Goal: Transaction & Acquisition: Purchase product/service

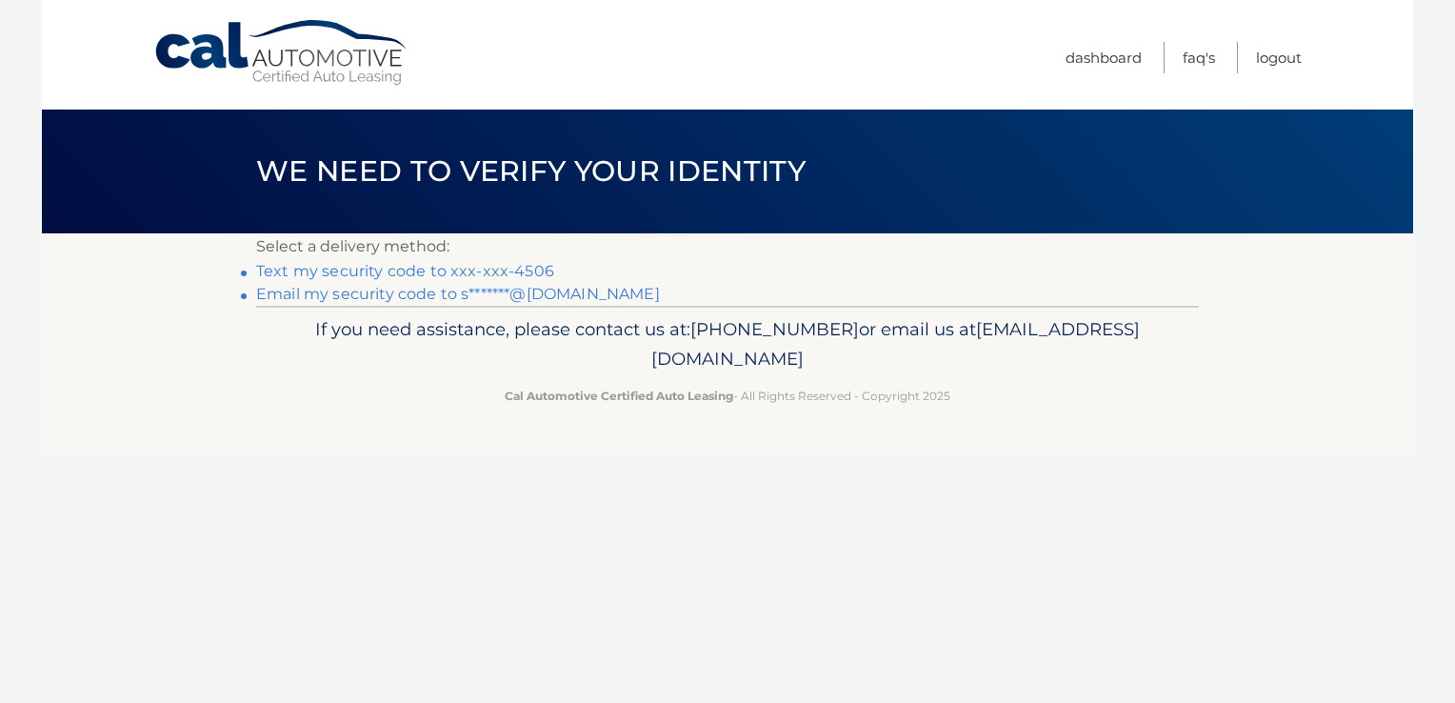
click at [537, 269] on link "Text my security code to xxx-xxx-4506" at bounding box center [405, 271] width 298 height 18
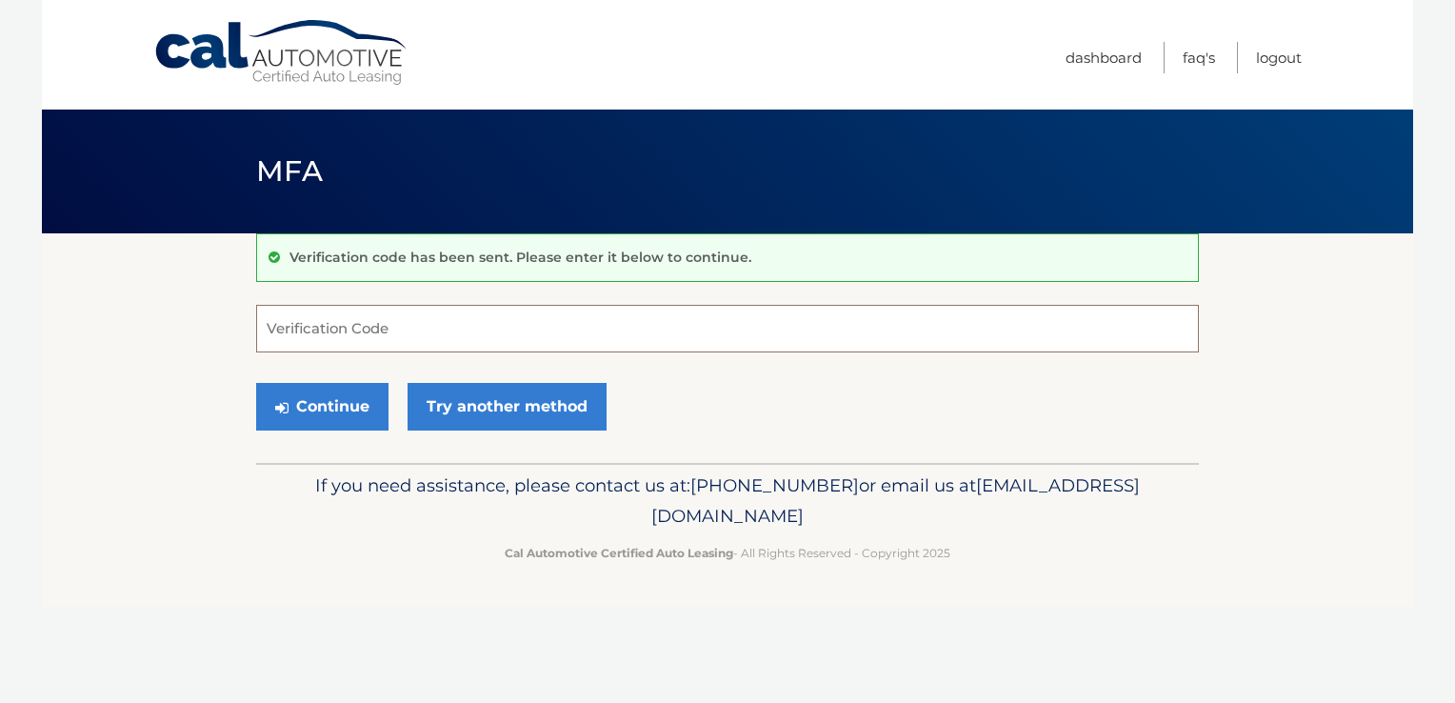
click at [350, 333] on input "Verification Code" at bounding box center [727, 329] width 943 height 48
type input "220021"
click at [312, 392] on button "Continue" at bounding box center [322, 407] width 132 height 48
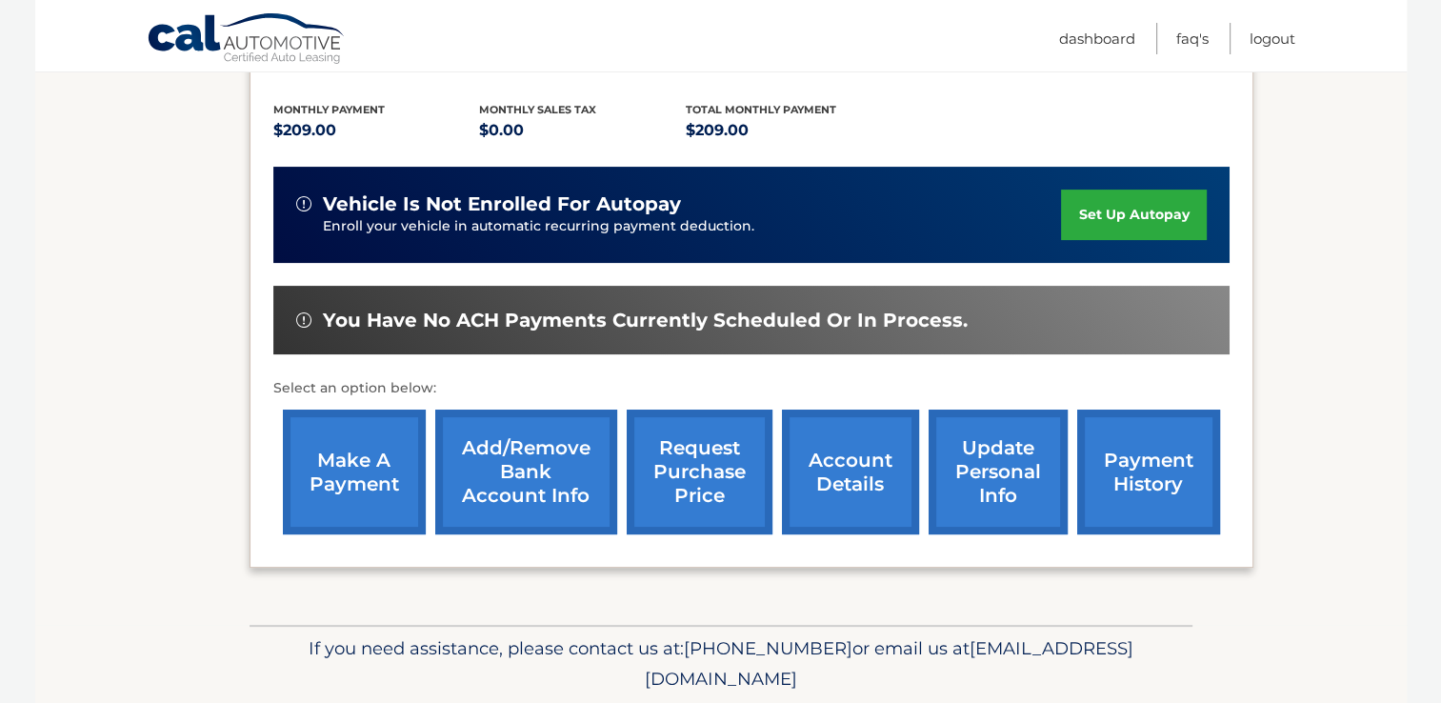
scroll to position [387, 0]
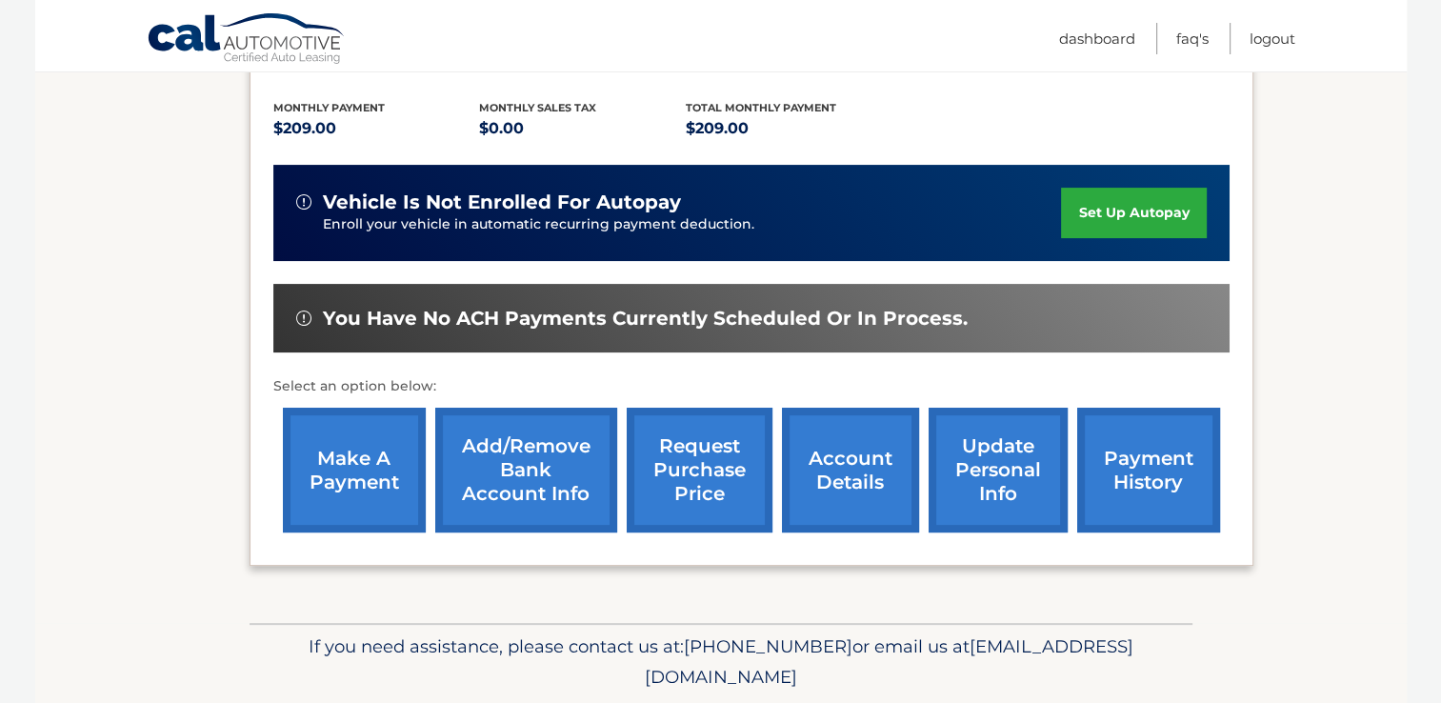
click at [336, 475] on link "make a payment" at bounding box center [354, 470] width 143 height 125
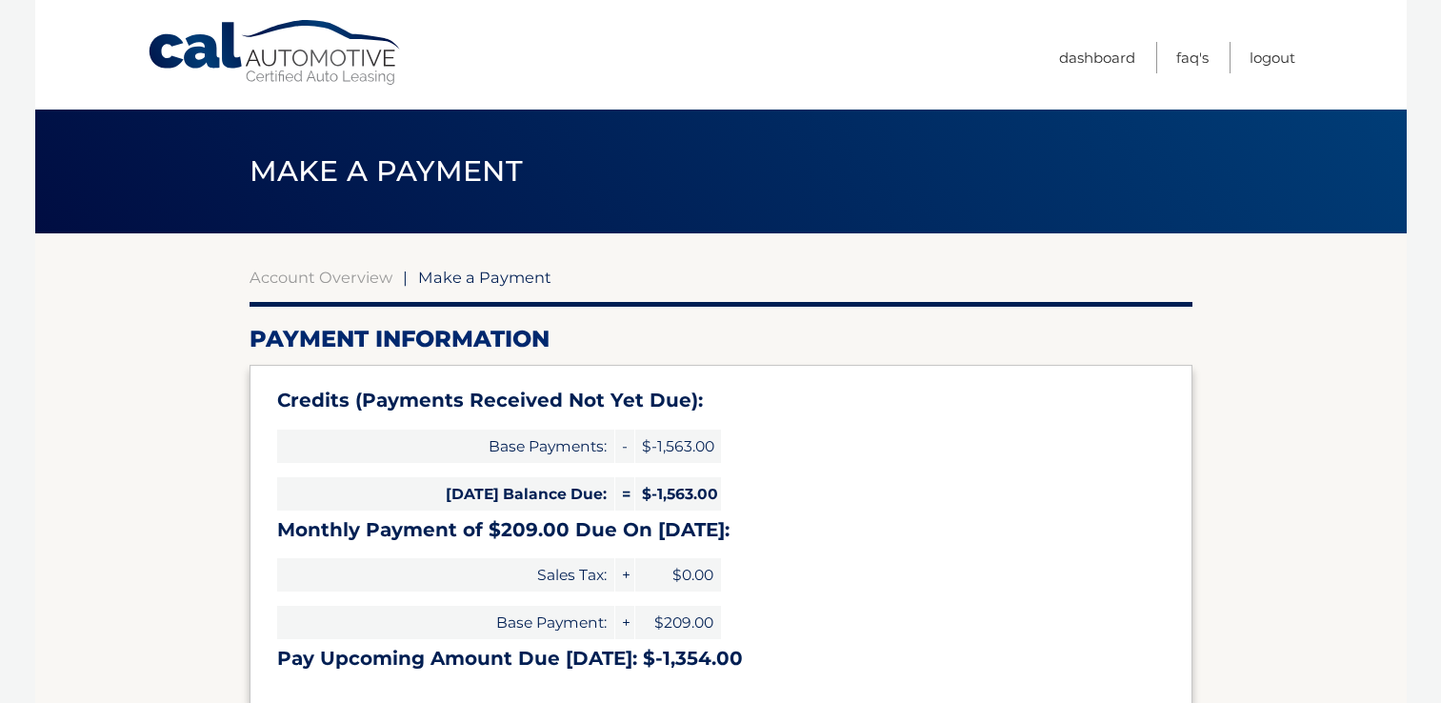
select select "ZTNhYmYxNzctMWQyMy00NmMzLTljYzEtYmVlMGE0NzdiZTc1"
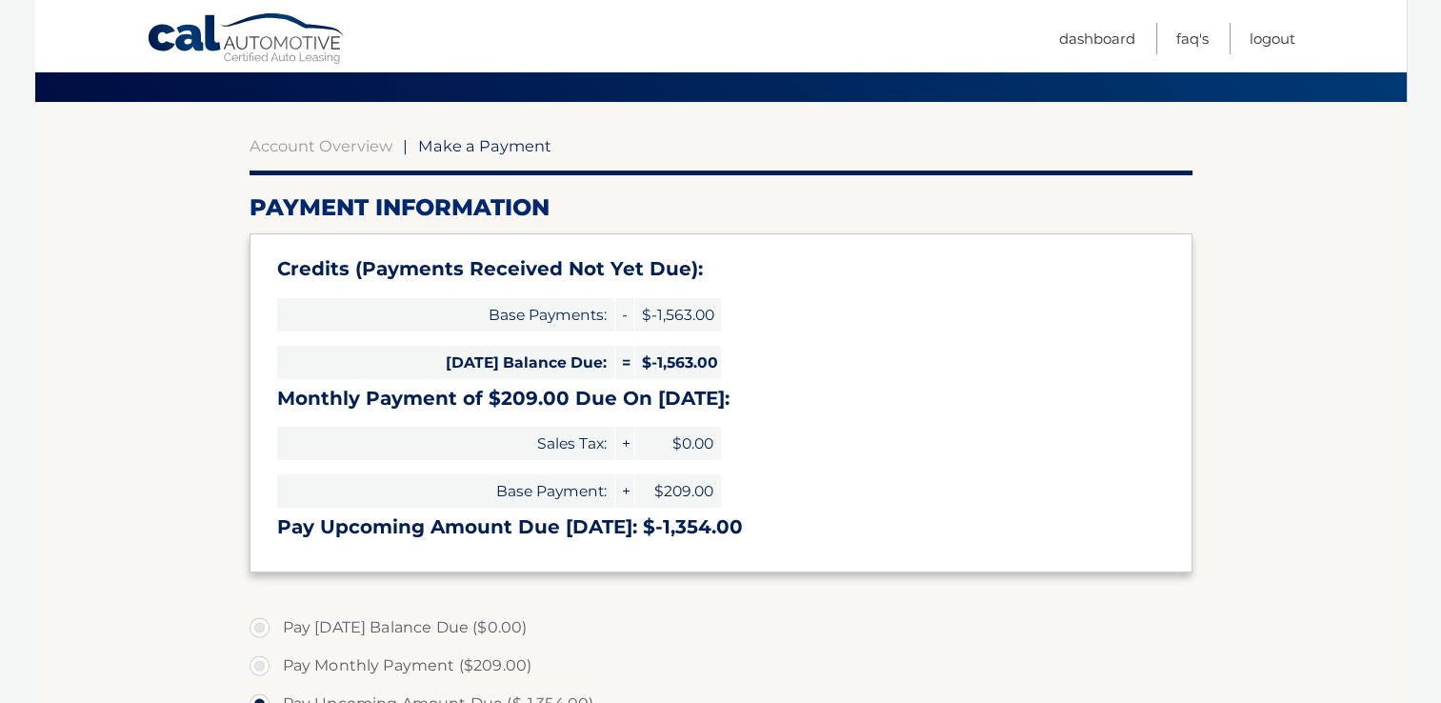
scroll to position [261, 0]
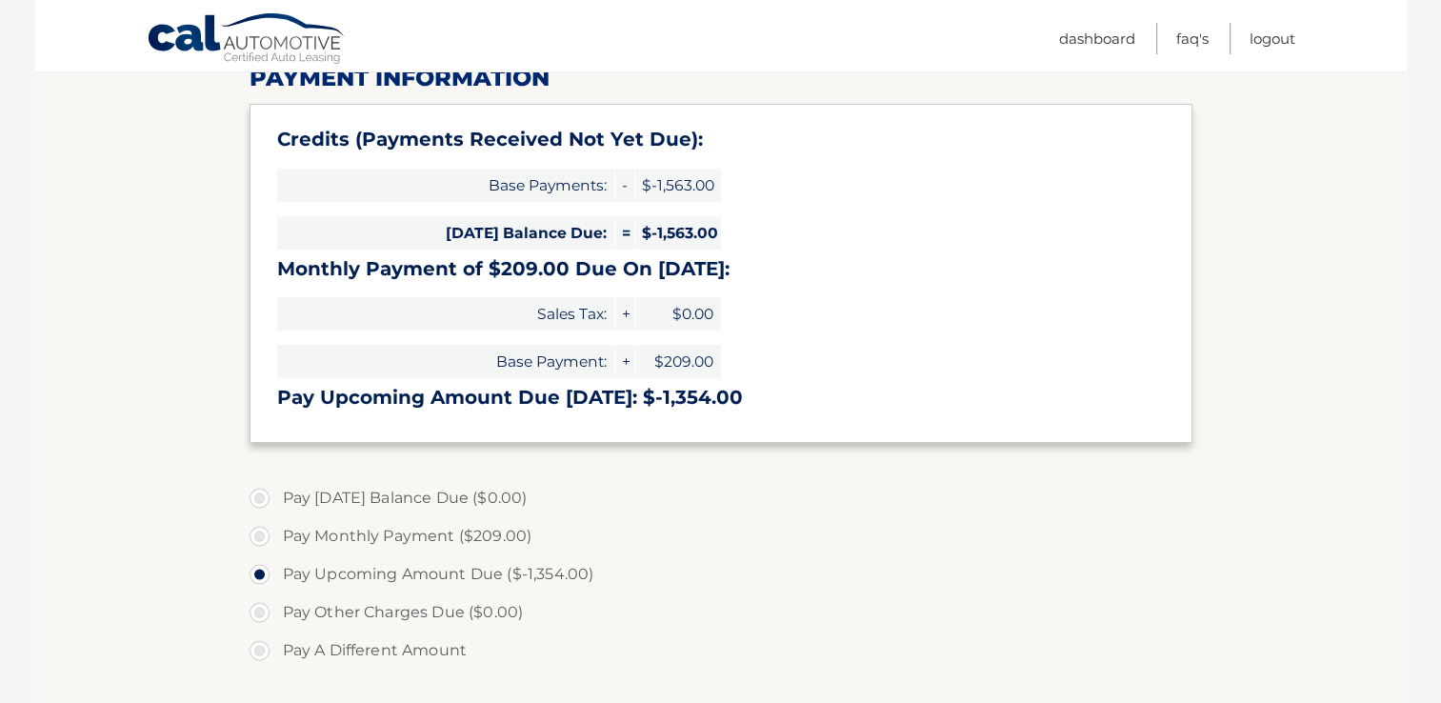
click at [263, 534] on label "Pay Monthly Payment ($209.00)" at bounding box center [721, 536] width 943 height 38
click at [263, 534] on input "Pay Monthly Payment ($209.00)" at bounding box center [266, 532] width 19 height 30
radio input "true"
type input "209.00"
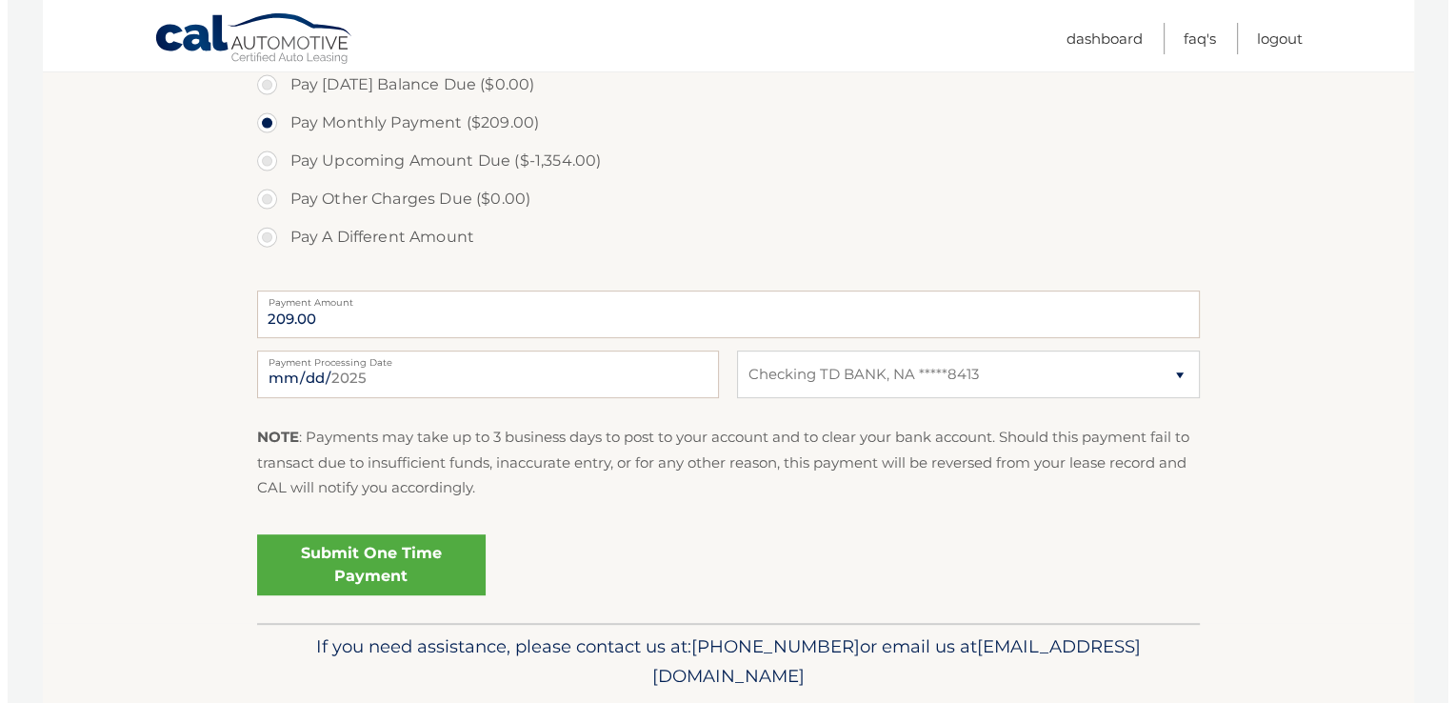
scroll to position [677, 0]
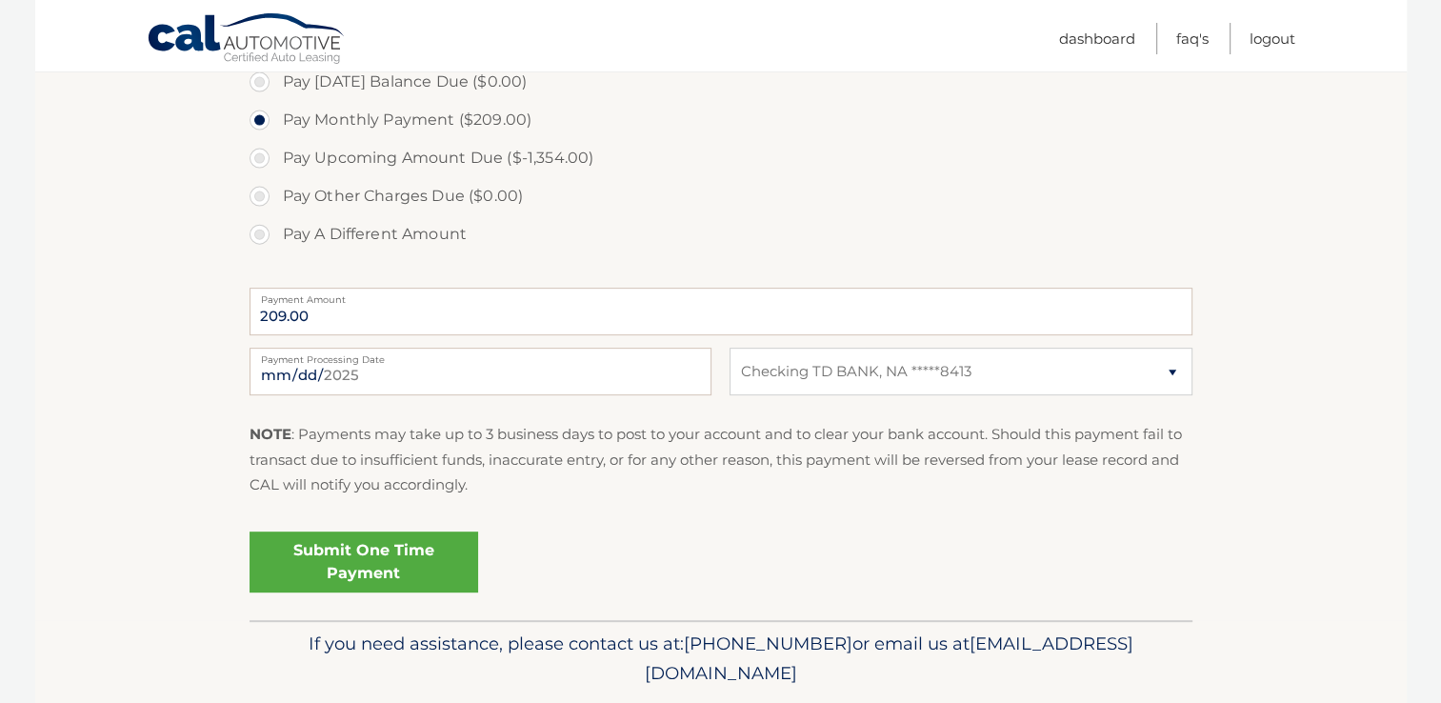
click at [339, 559] on link "Submit One Time Payment" at bounding box center [364, 561] width 229 height 61
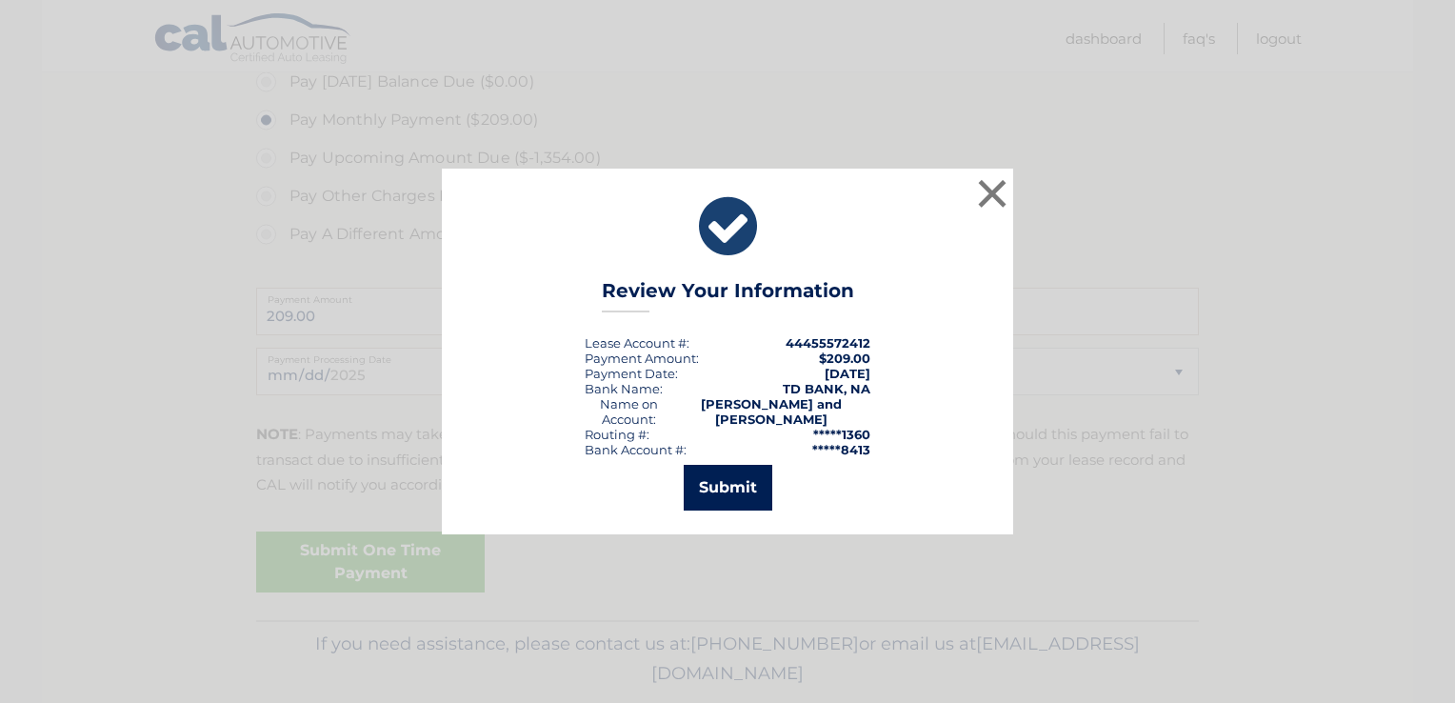
click at [738, 487] on button "Submit" at bounding box center [728, 488] width 89 height 46
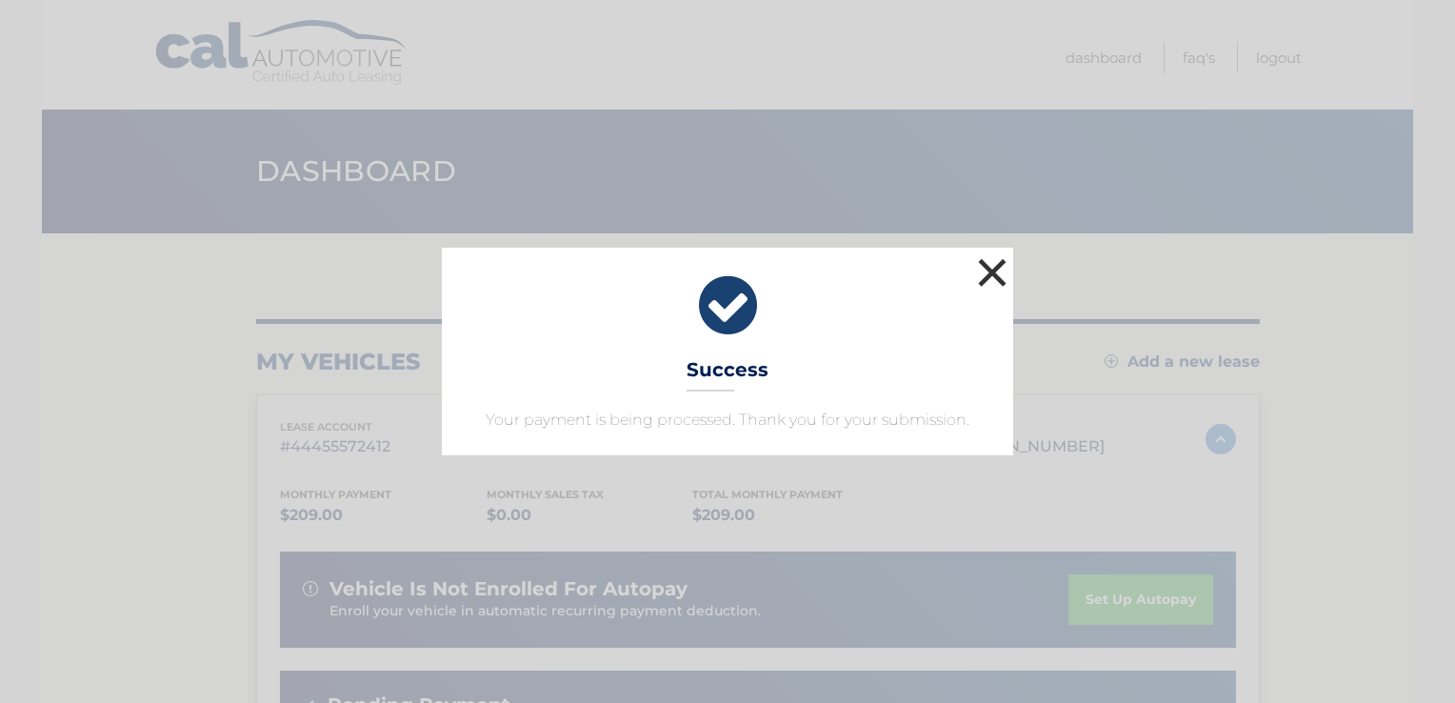
click at [982, 274] on button "×" at bounding box center [992, 272] width 38 height 38
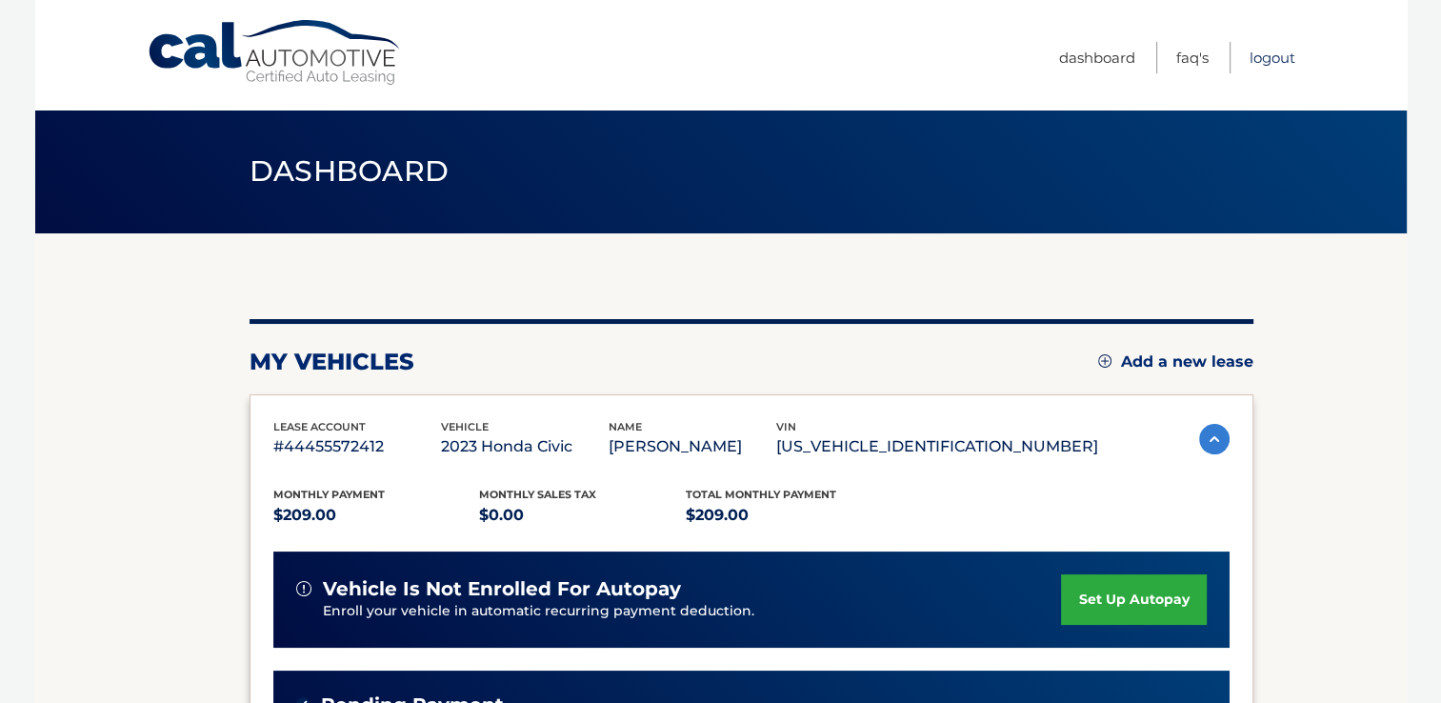
click at [1266, 53] on link "Logout" at bounding box center [1272, 57] width 46 height 31
